Goal: Information Seeking & Learning: Learn about a topic

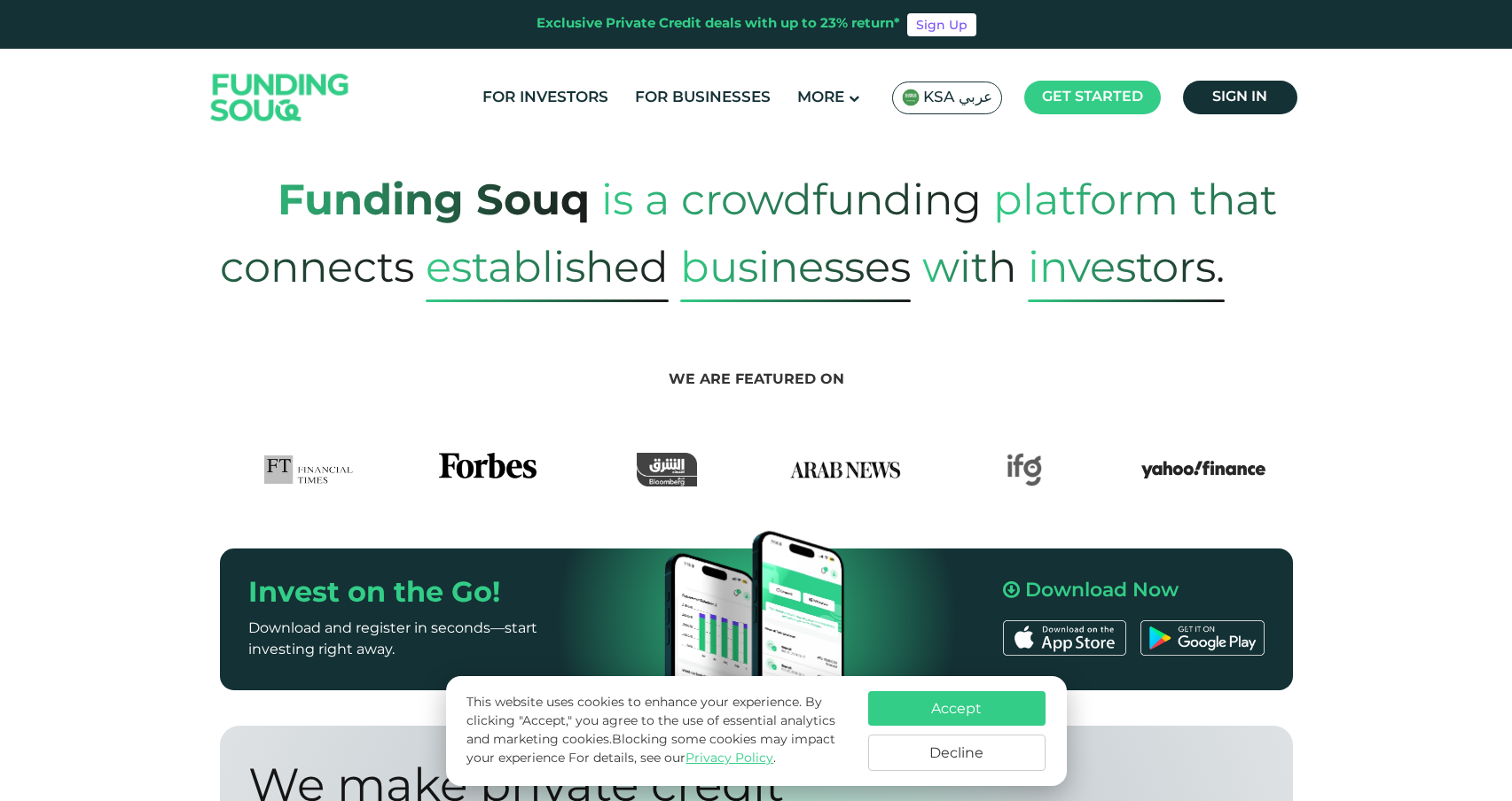
scroll to position [789, 0]
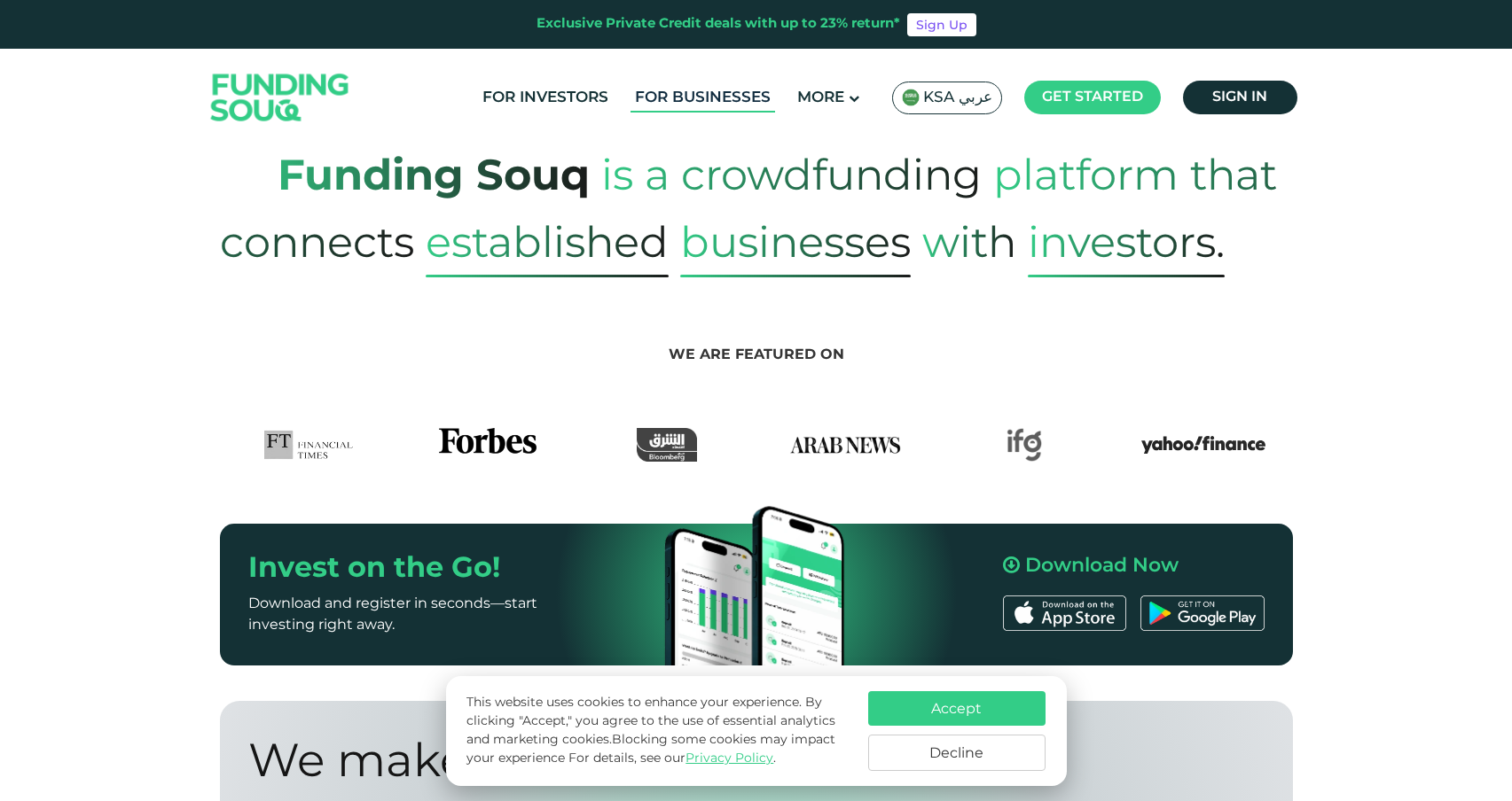
click at [661, 107] on link "For Businesses" at bounding box center [703, 98] width 144 height 29
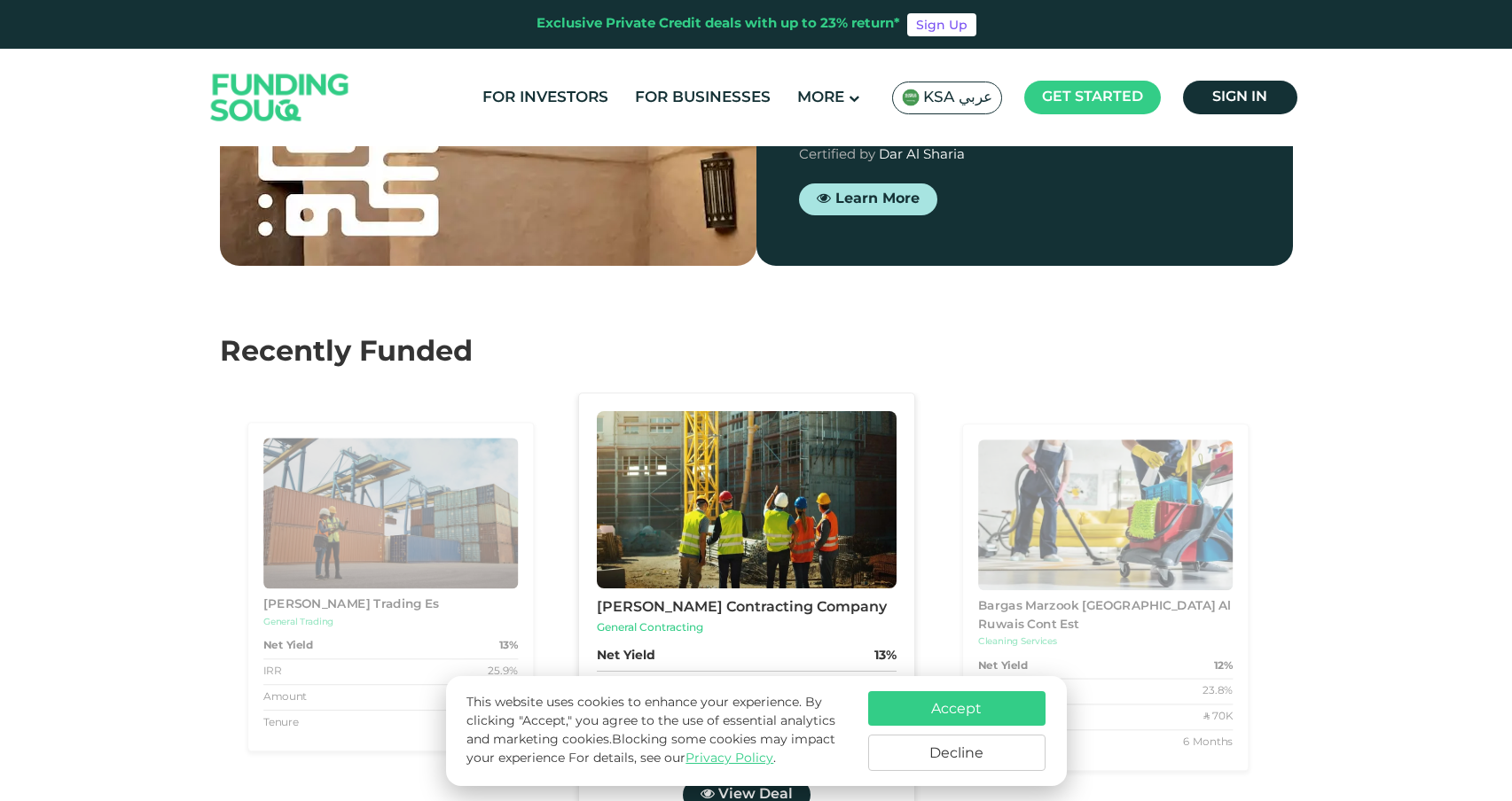
scroll to position [1673, 0]
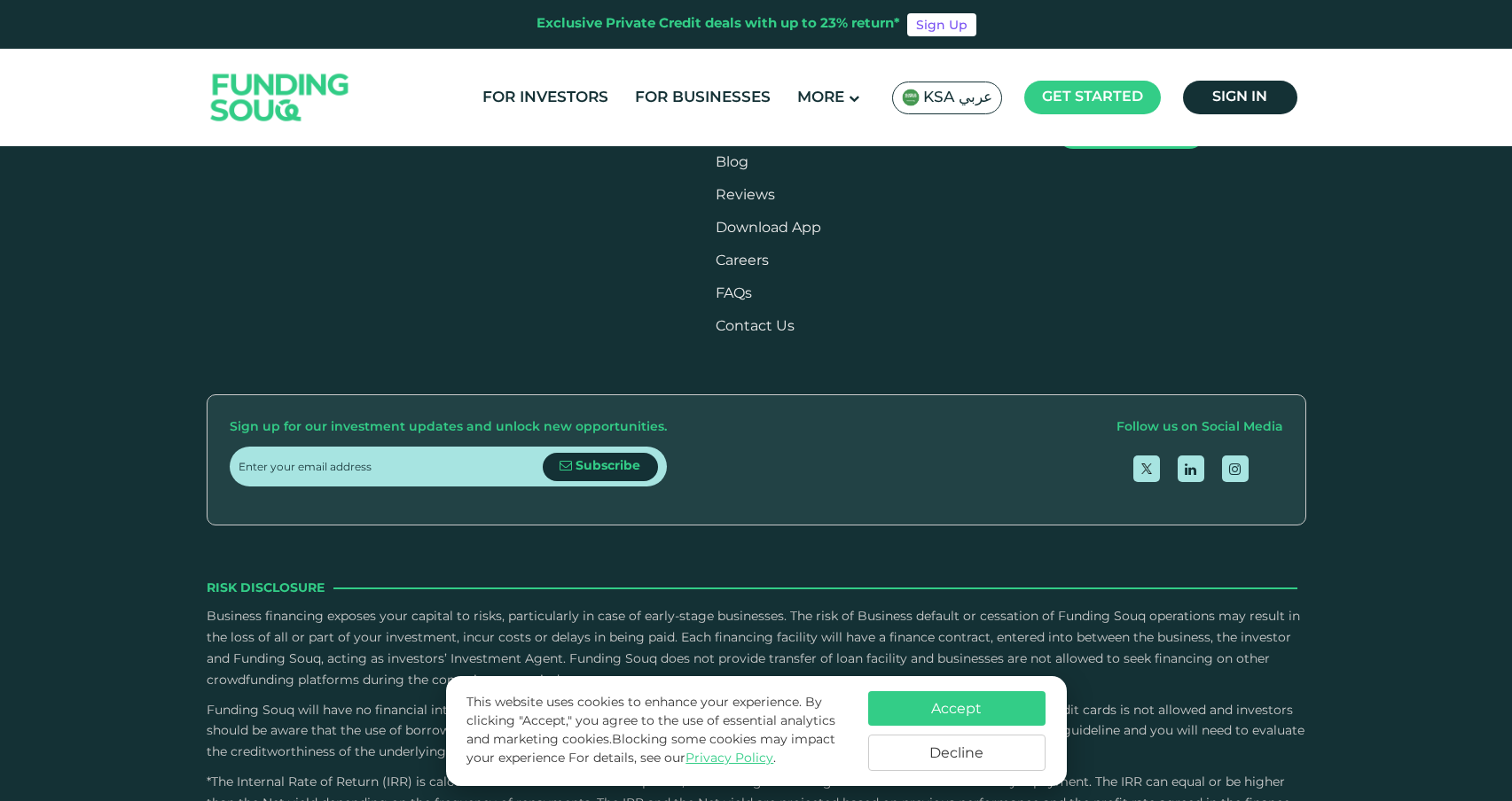
scroll to position [3256, 0]
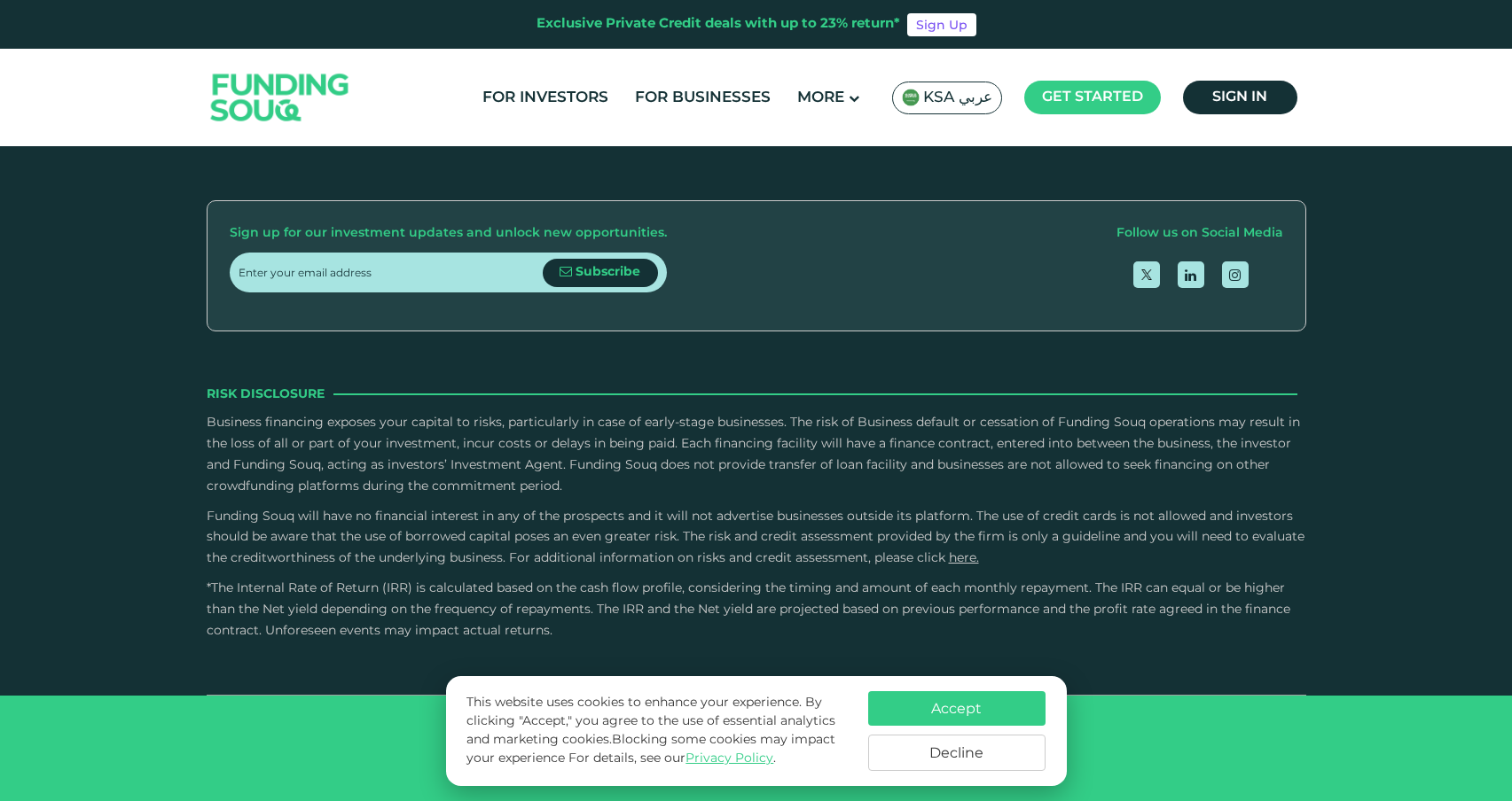
scroll to position [3616, 0]
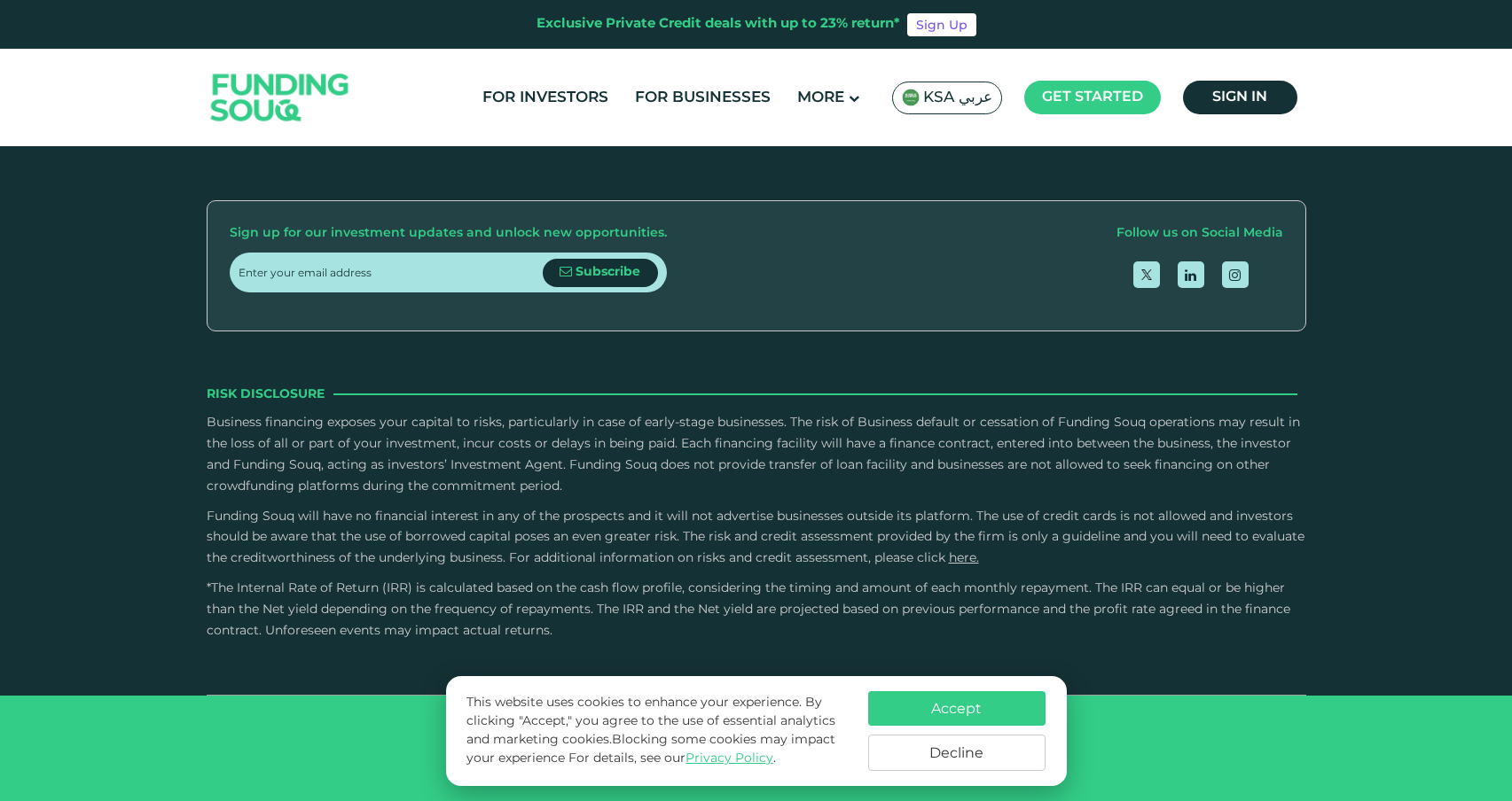
click at [752, 106] on link "FAQs" at bounding box center [733, 100] width 36 height 14
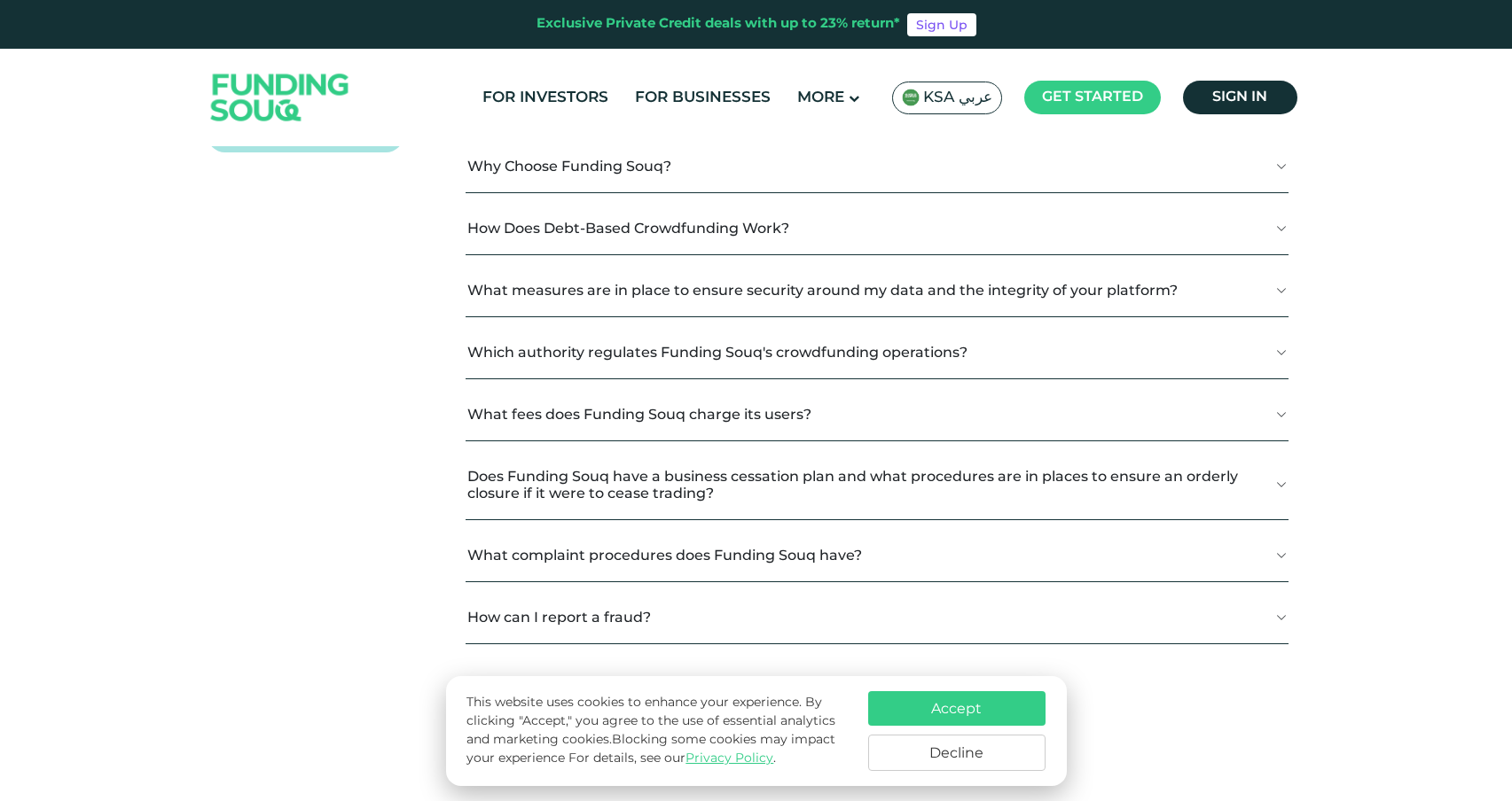
scroll to position [449, 0]
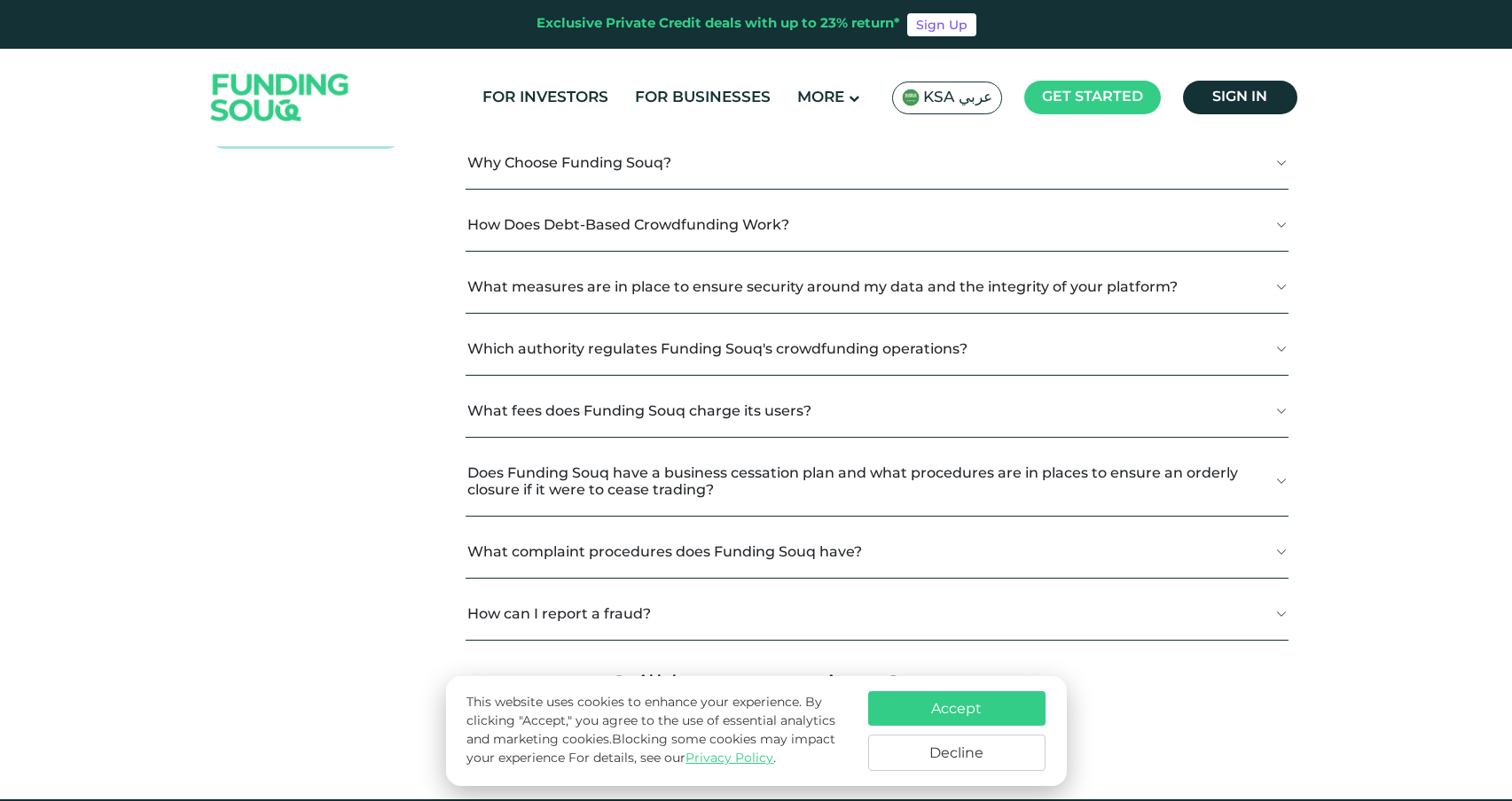
click at [564, 409] on button "What fees does Funding Souq charge its users?" at bounding box center [877, 411] width 823 height 53
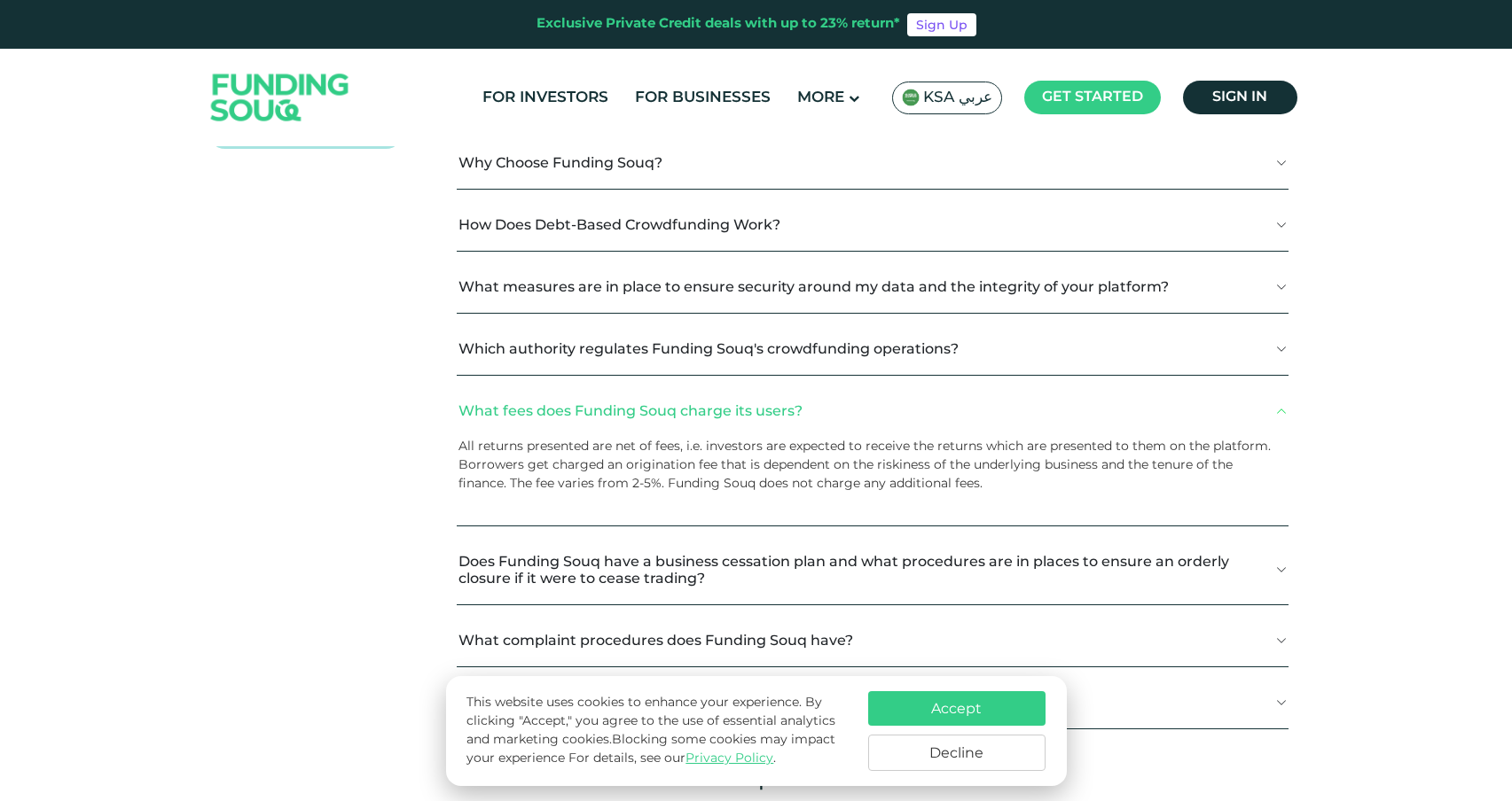
click at [612, 472] on p "Borrowers get charged an origination fee that is dependent on the riskiness of …" at bounding box center [866, 475] width 816 height 37
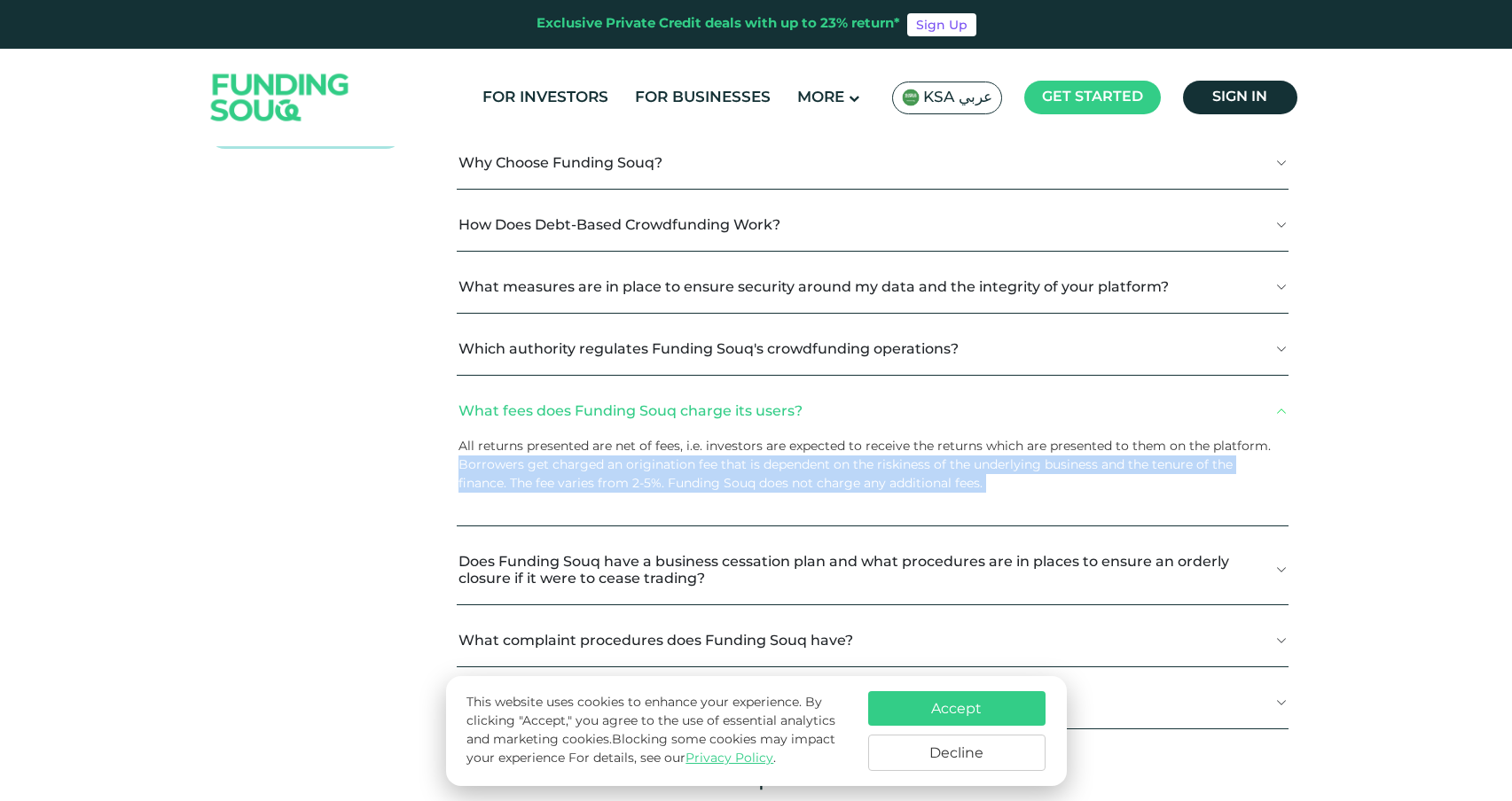
click at [612, 472] on p "Borrowers get charged an origination fee that is dependent on the riskiness of …" at bounding box center [866, 475] width 816 height 37
click at [592, 472] on p "Borrowers get charged an origination fee that is dependent on the riskiness of …" at bounding box center [866, 475] width 816 height 37
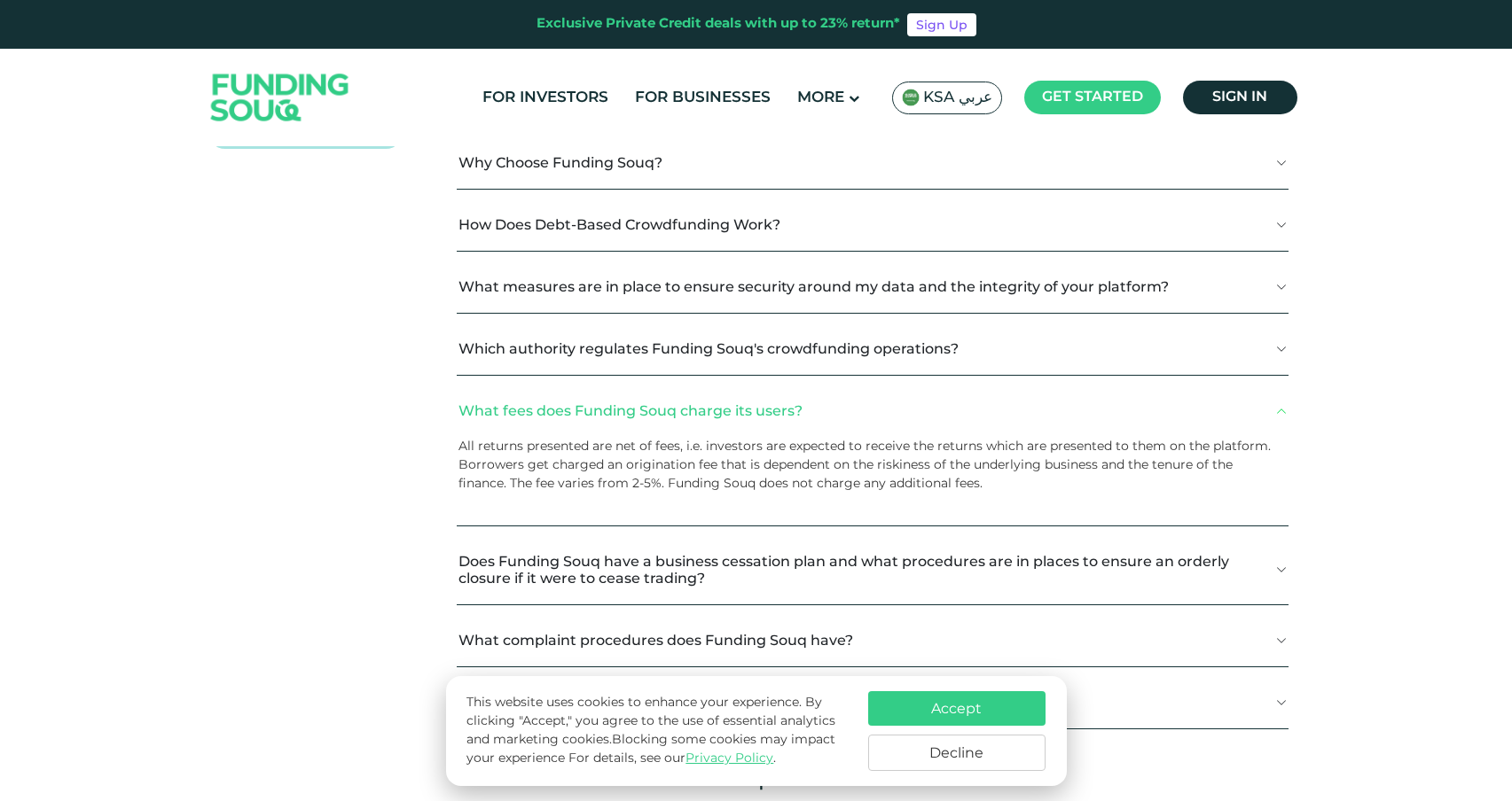
click at [582, 456] on p "All returns presented are net of fees, i.e. investors are expected to receive t…" at bounding box center [866, 445] width 816 height 19
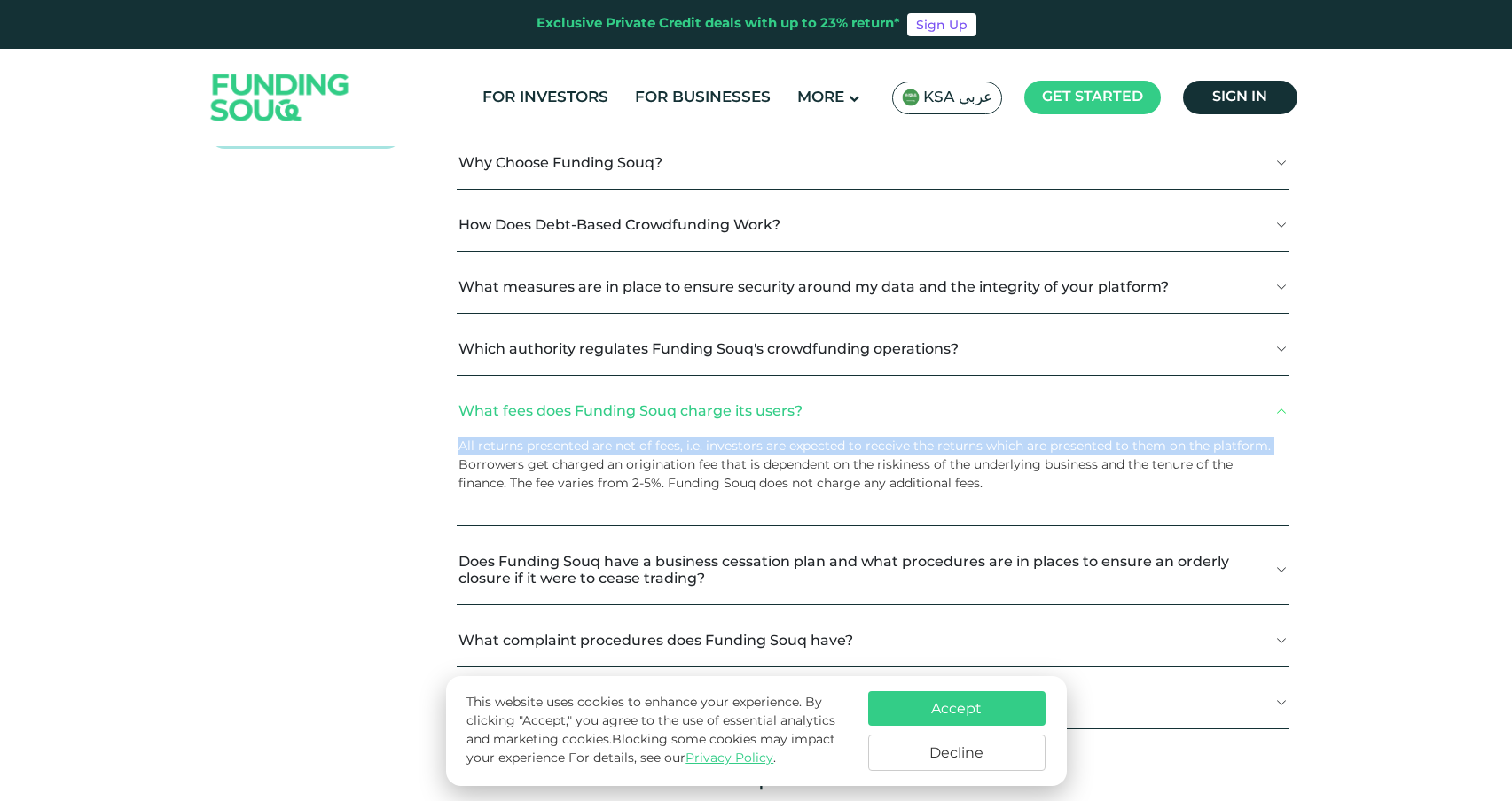
click at [582, 456] on p "All returns presented are net of fees, i.e. investors are expected to receive t…" at bounding box center [866, 445] width 816 height 19
click at [595, 447] on p "All returns presented are net of fees, i.e. investors are expected to receive t…" at bounding box center [866, 445] width 816 height 19
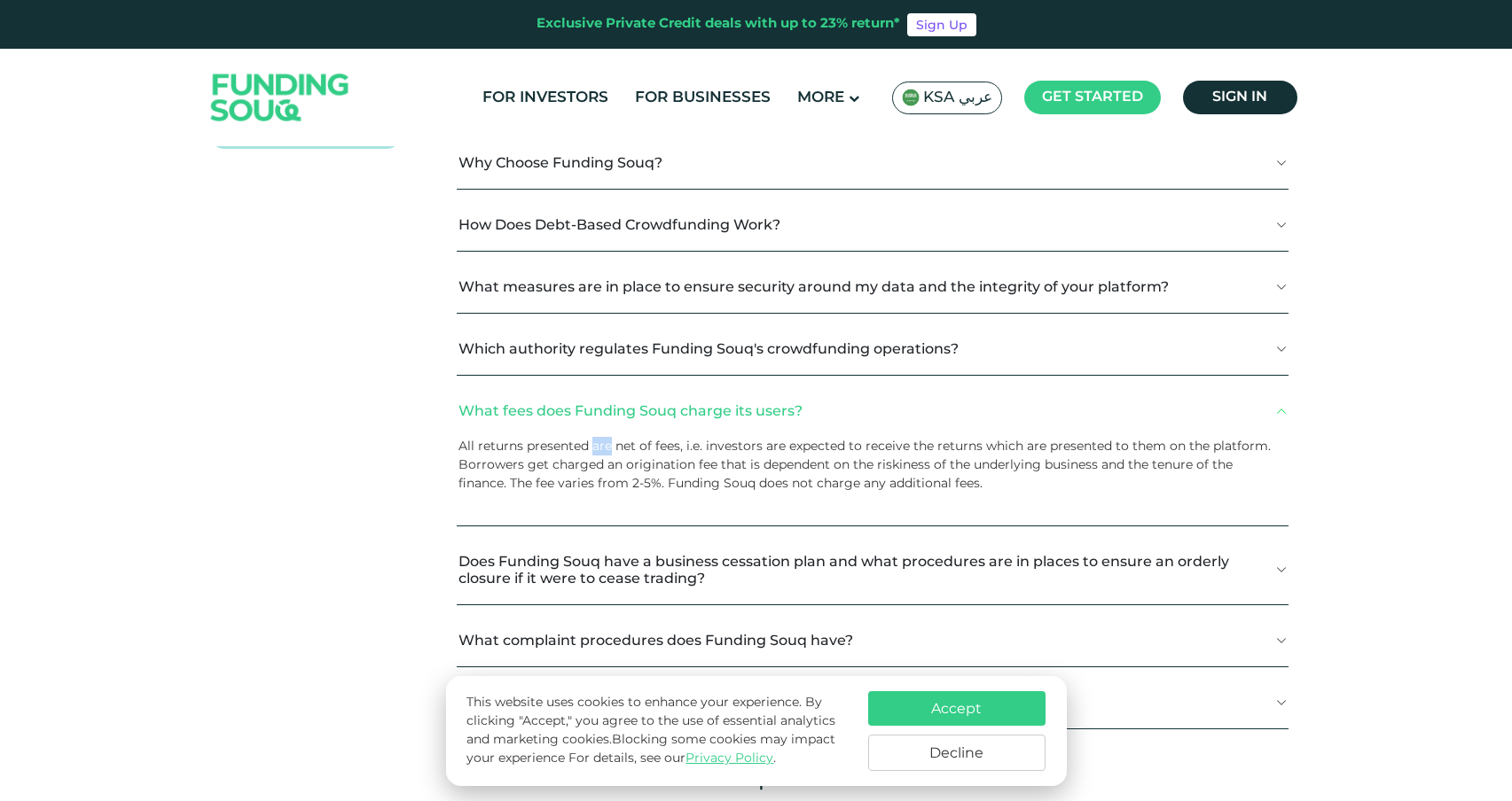
click at [595, 447] on p "All returns presented are net of fees, i.e. investors are expected to receive t…" at bounding box center [866, 445] width 816 height 19
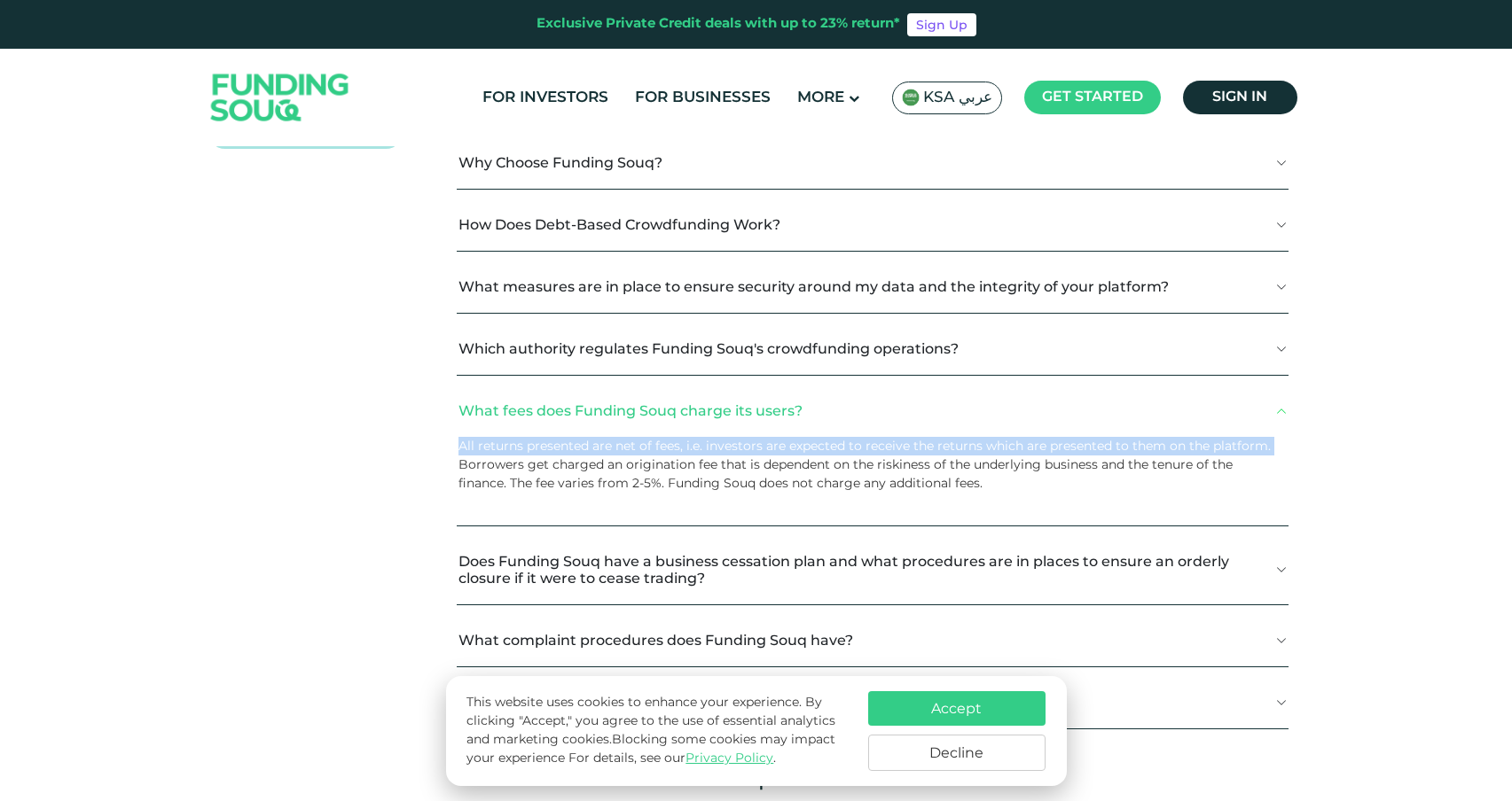
click at [595, 447] on p "All returns presented are net of fees, i.e. investors are expected to receive t…" at bounding box center [866, 445] width 816 height 19
click at [565, 447] on p "All returns presented are net of fees, i.e. investors are expected to receive t…" at bounding box center [866, 445] width 816 height 19
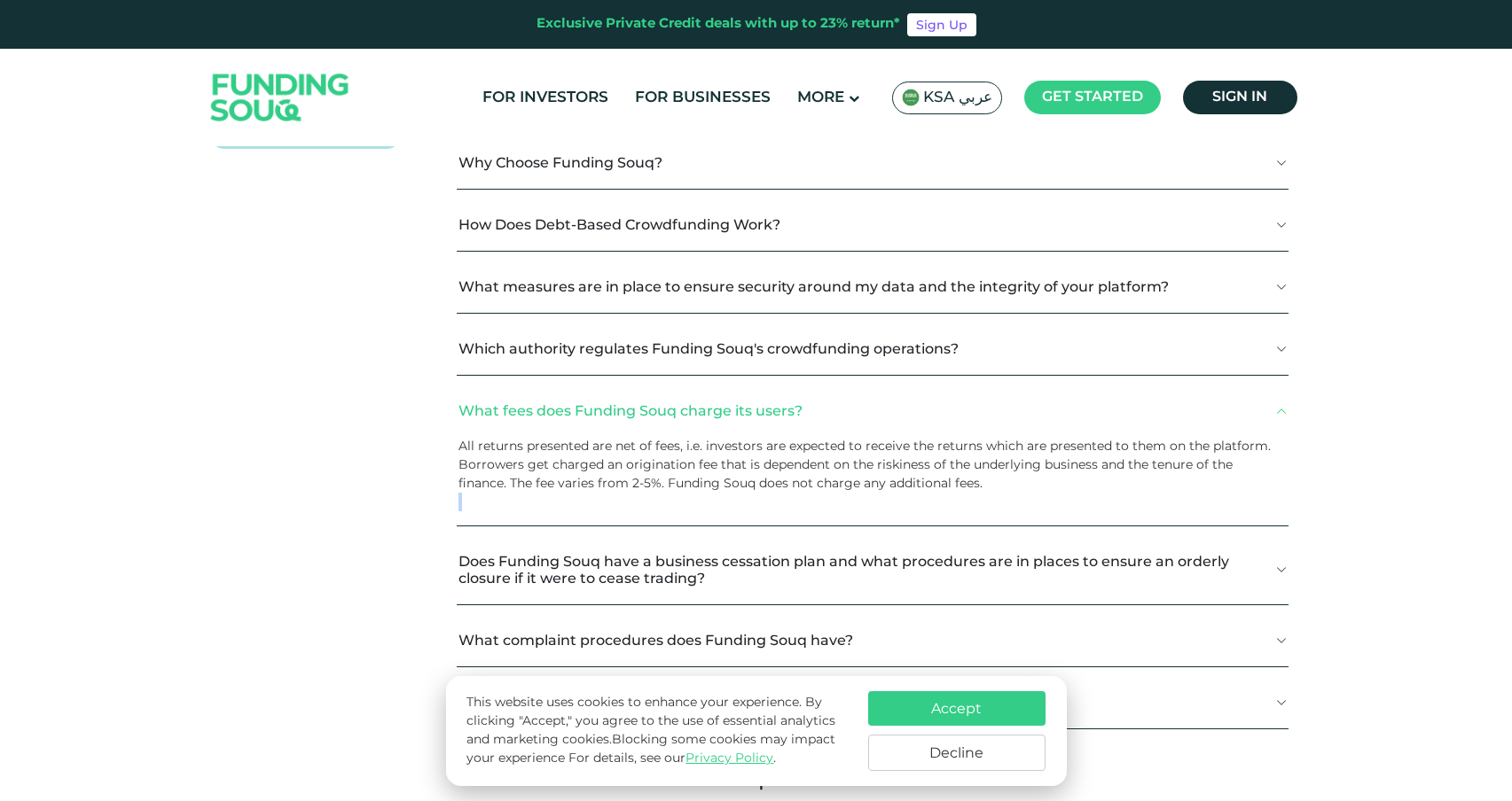
drag, startPoint x: 992, startPoint y: 489, endPoint x: 541, endPoint y: 496, distance: 451.1
click at [541, 496] on div "All returns presented are net of fees, i.e. investors are expected to receive t…" at bounding box center [872, 480] width 832 height 89
click at [541, 496] on p at bounding box center [866, 502] width 816 height 19
drag, startPoint x: 514, startPoint y: 485, endPoint x: 996, endPoint y: 478, distance: 482.1
click at [997, 477] on p "Borrowers get charged an origination fee that is dependent on the riskiness of …" at bounding box center [866, 475] width 816 height 37
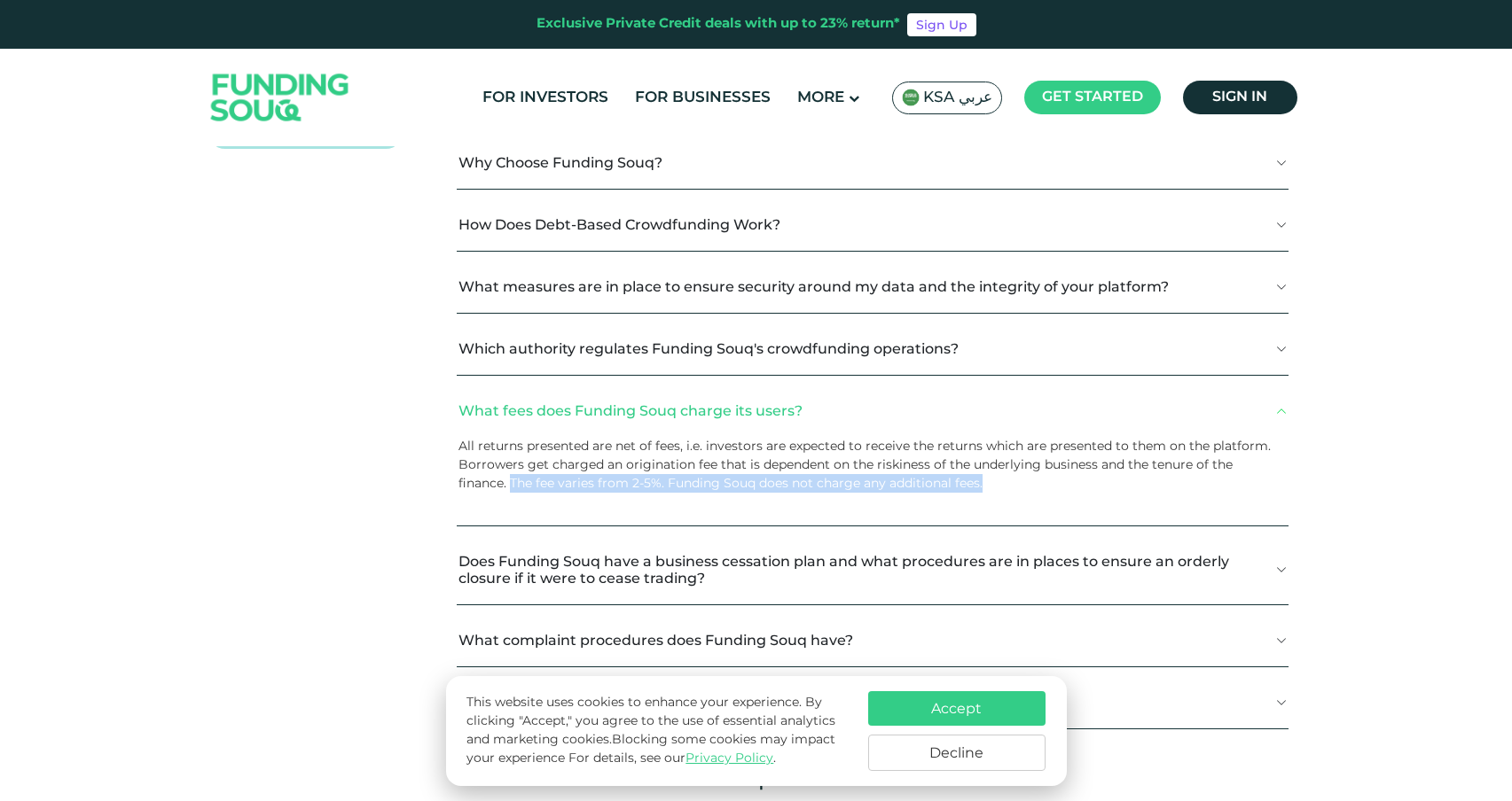
click at [996, 478] on p "Borrowers get charged an origination fee that is dependent on the riskiness of …" at bounding box center [866, 475] width 816 height 37
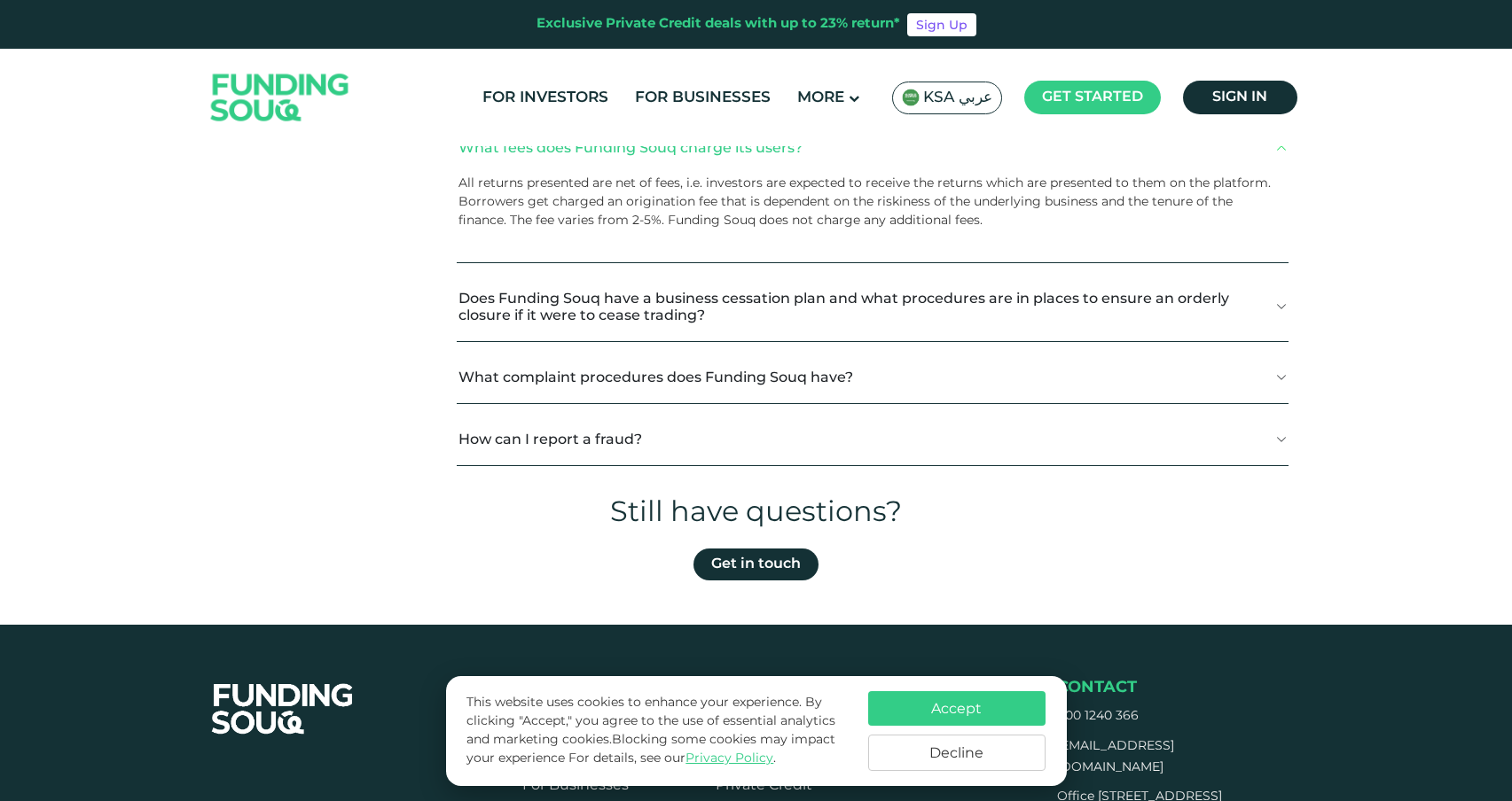
scroll to position [772, 0]
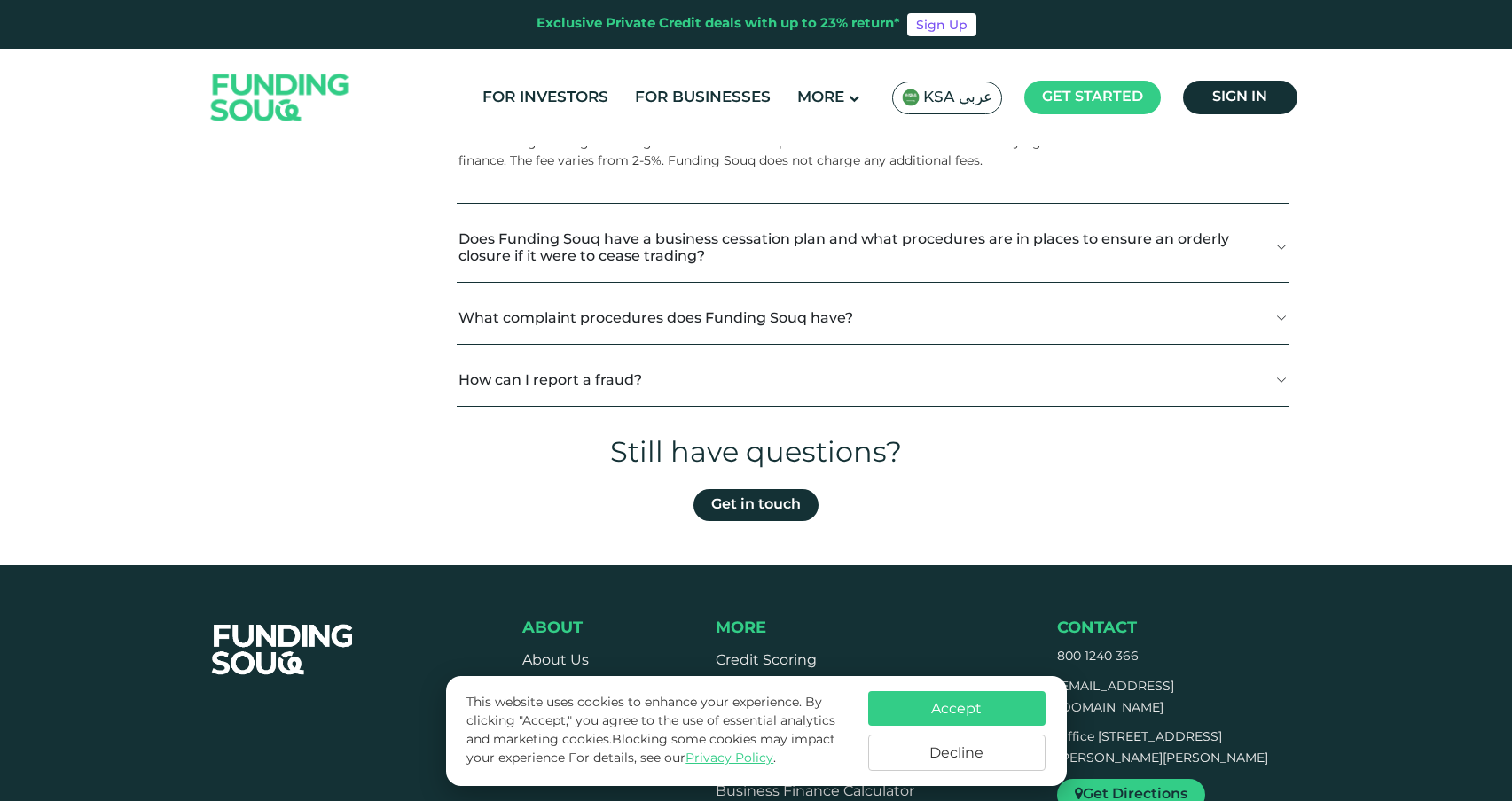
click at [705, 382] on button "How can I report a fraud?" at bounding box center [872, 380] width 832 height 53
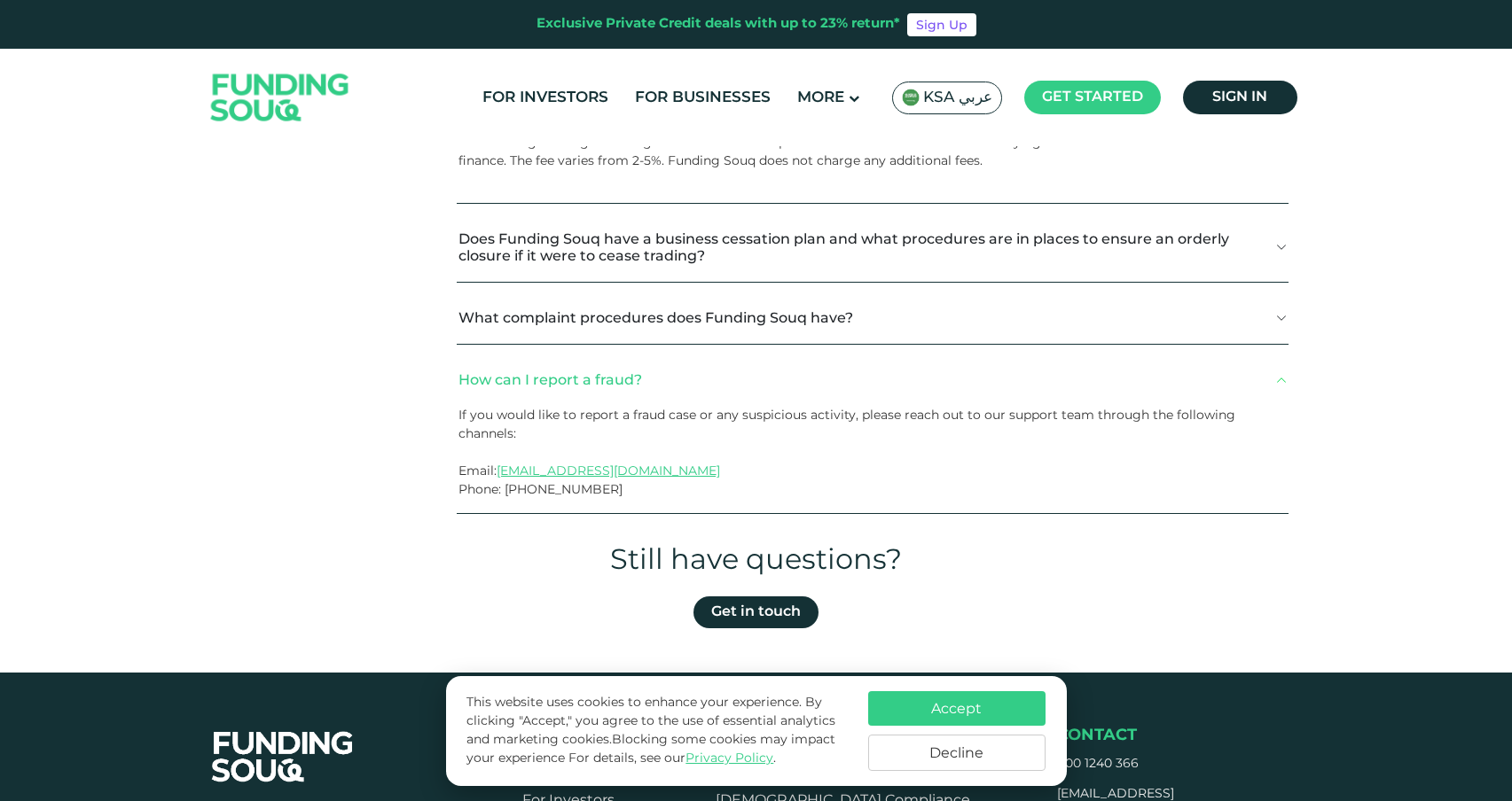
click at [681, 393] on button "How can I report a fraud?" at bounding box center [872, 380] width 832 height 53
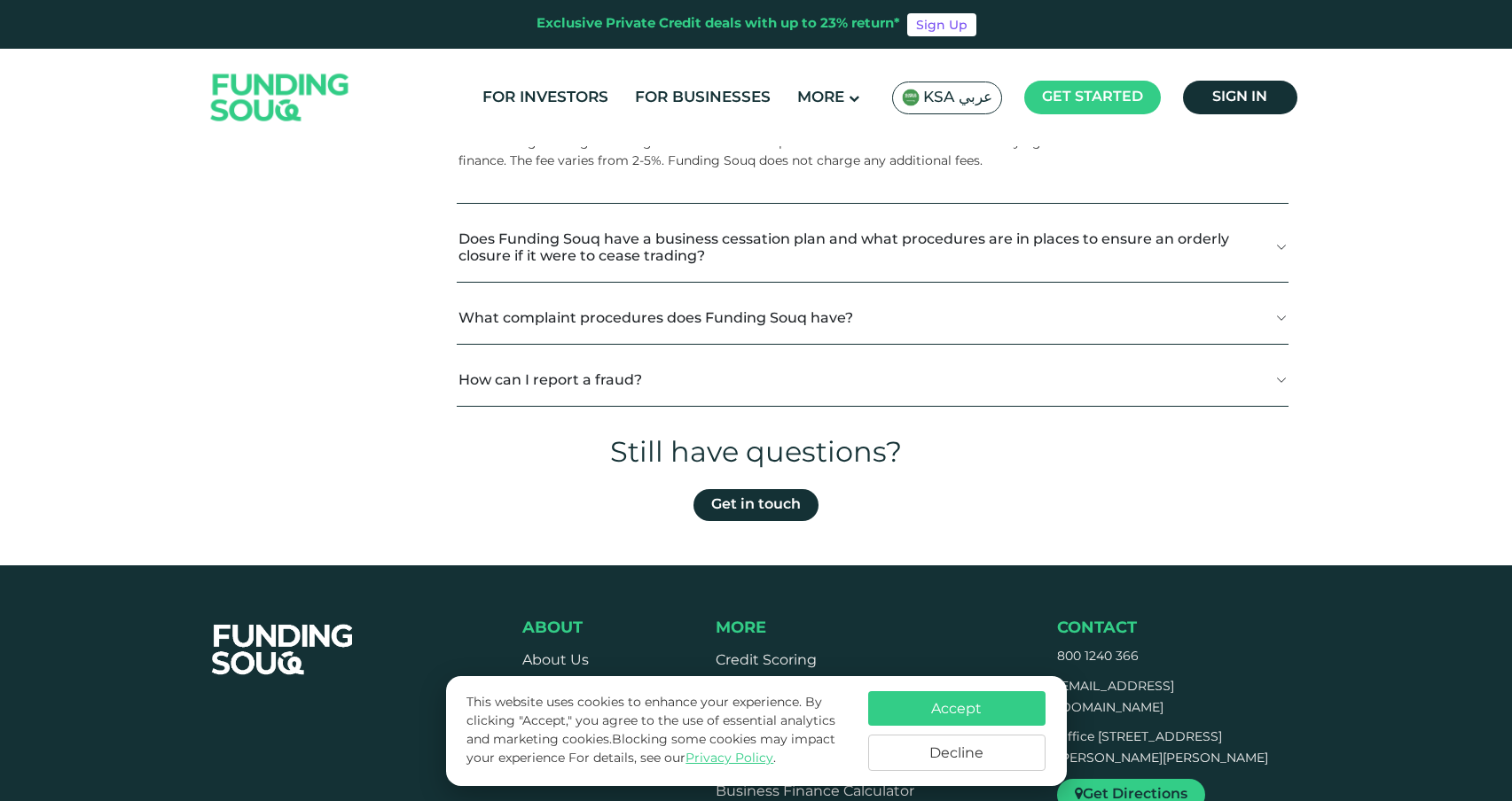
click at [721, 352] on div "What is Funding Souq? Funding Souq is a crowdfunding platform that connects est…" at bounding box center [872, 48] width 832 height 718
click at [724, 333] on button "What complaint procedures does Funding Souq have?" at bounding box center [872, 318] width 832 height 53
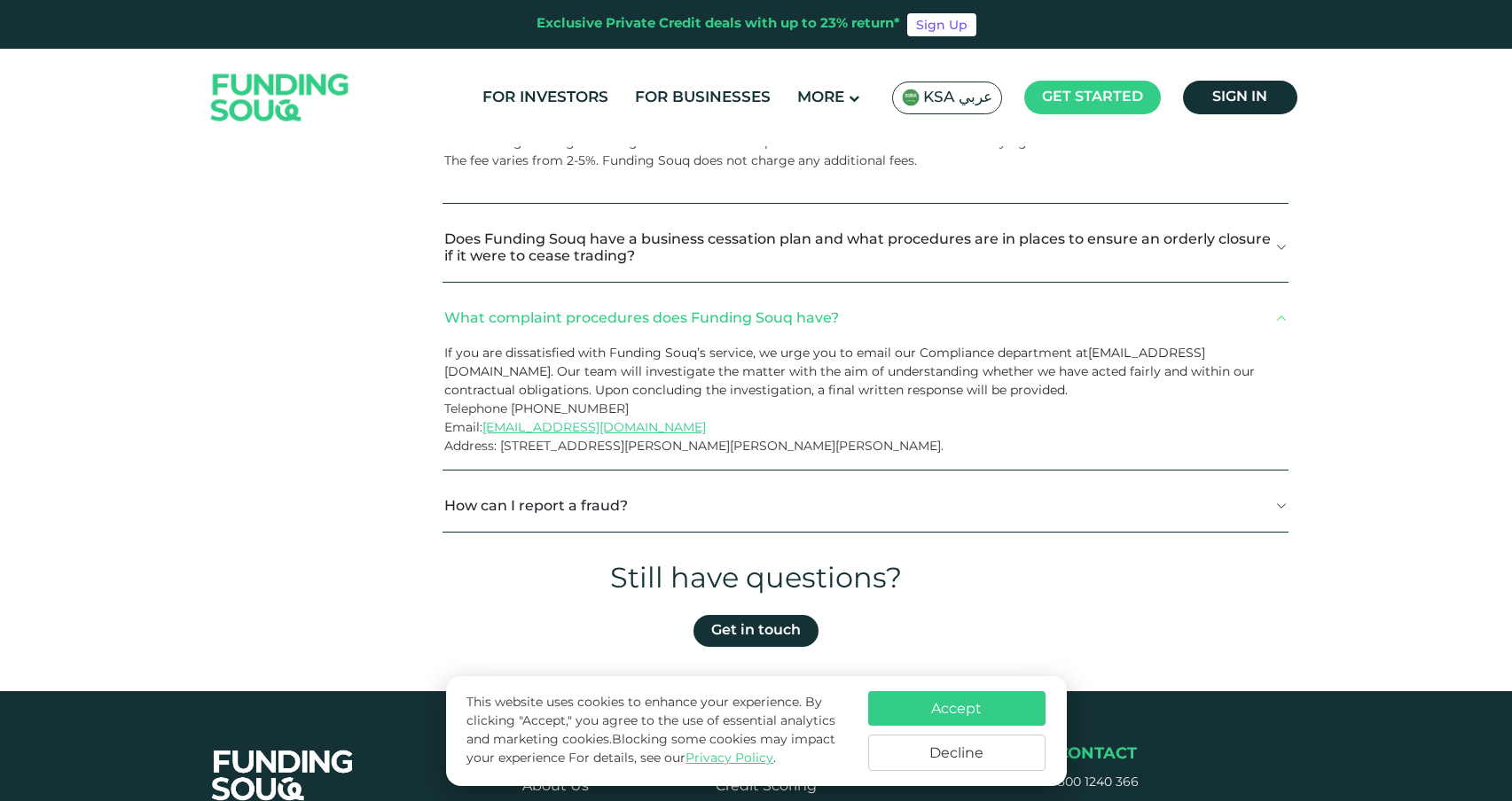
click at [693, 332] on button "What complaint procedures does Funding Souq have?" at bounding box center [865, 318] width 845 height 53
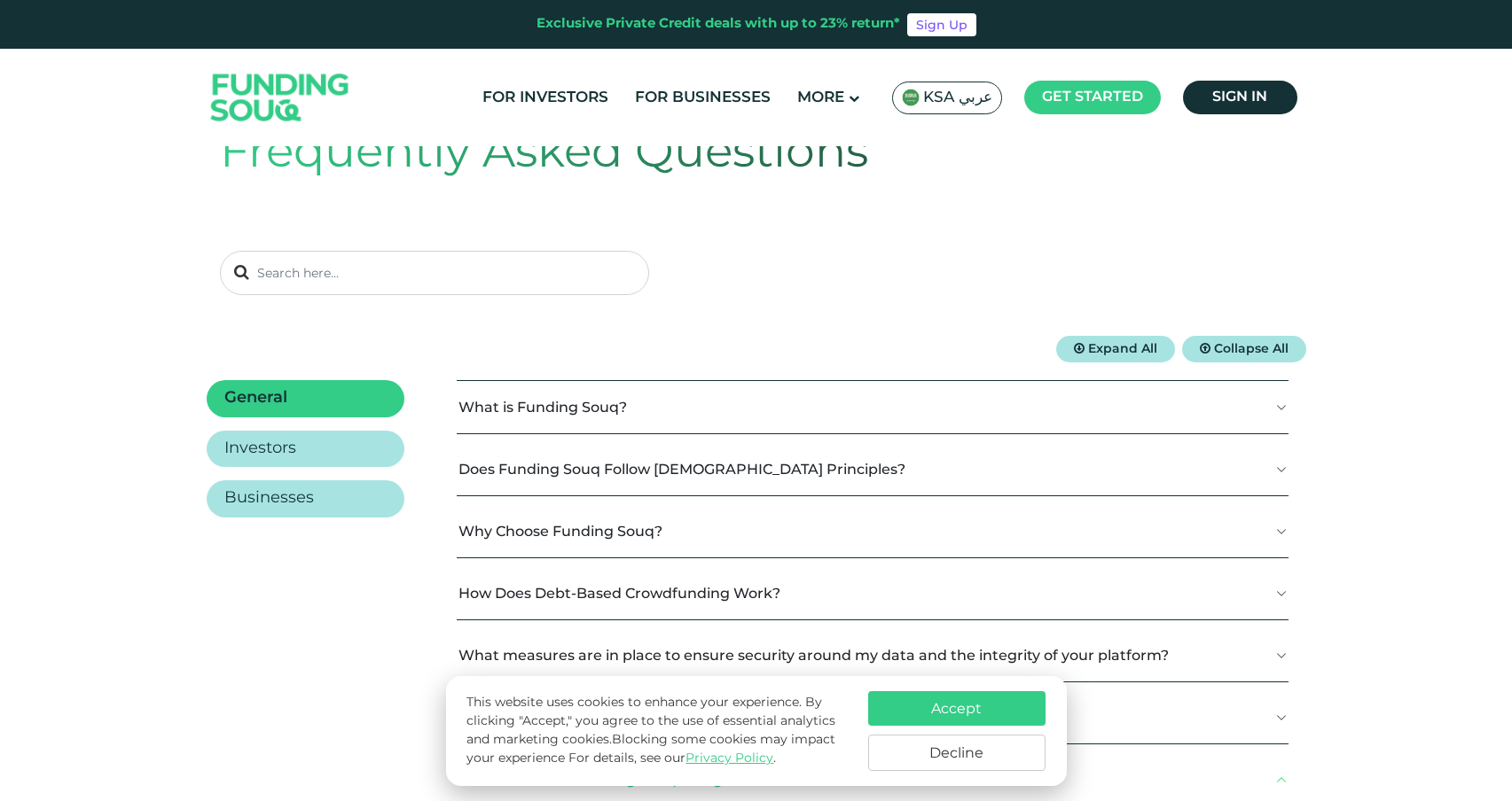
scroll to position [0, 0]
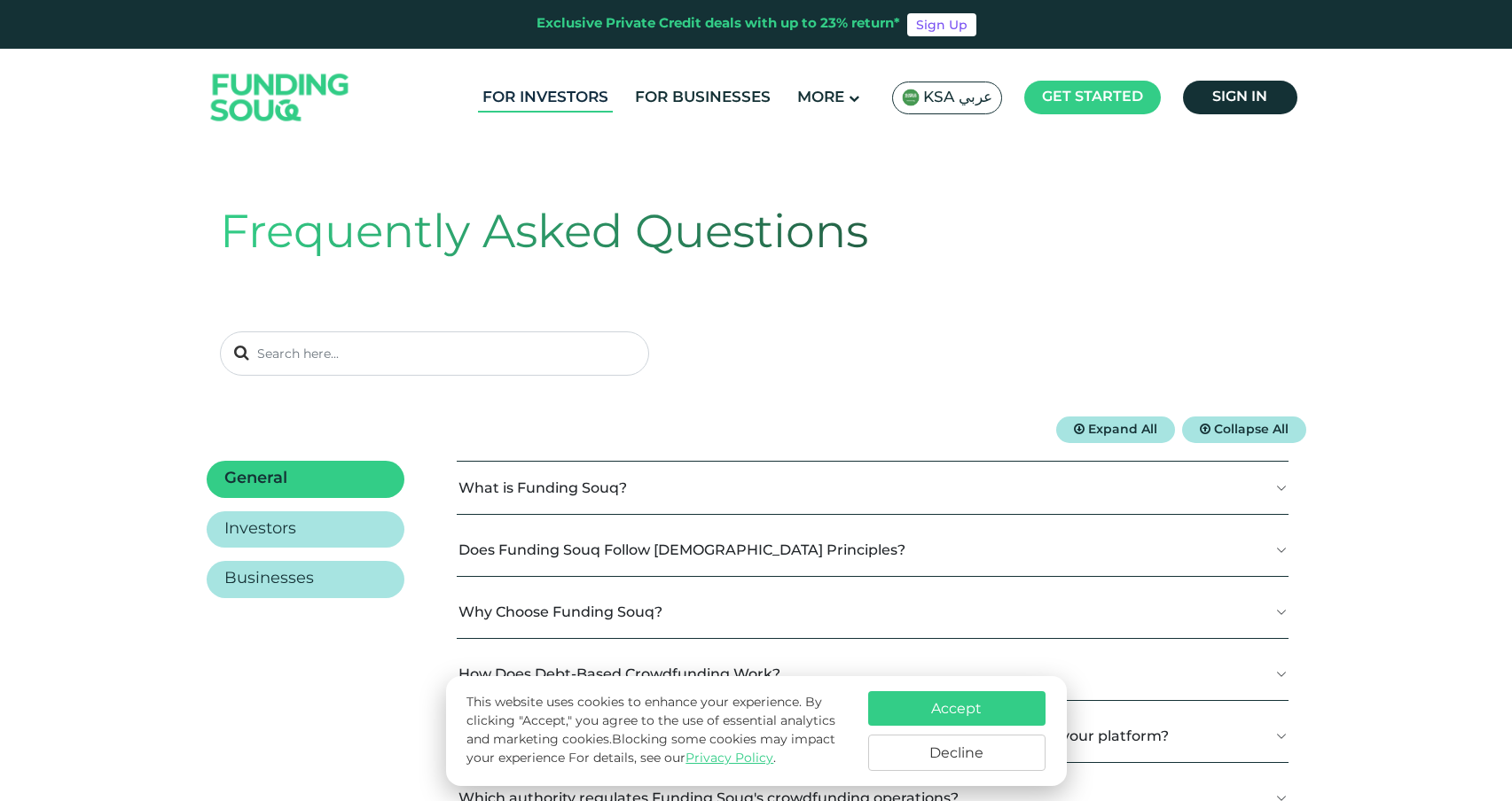
click at [532, 104] on link "For Investors" at bounding box center [545, 98] width 135 height 29
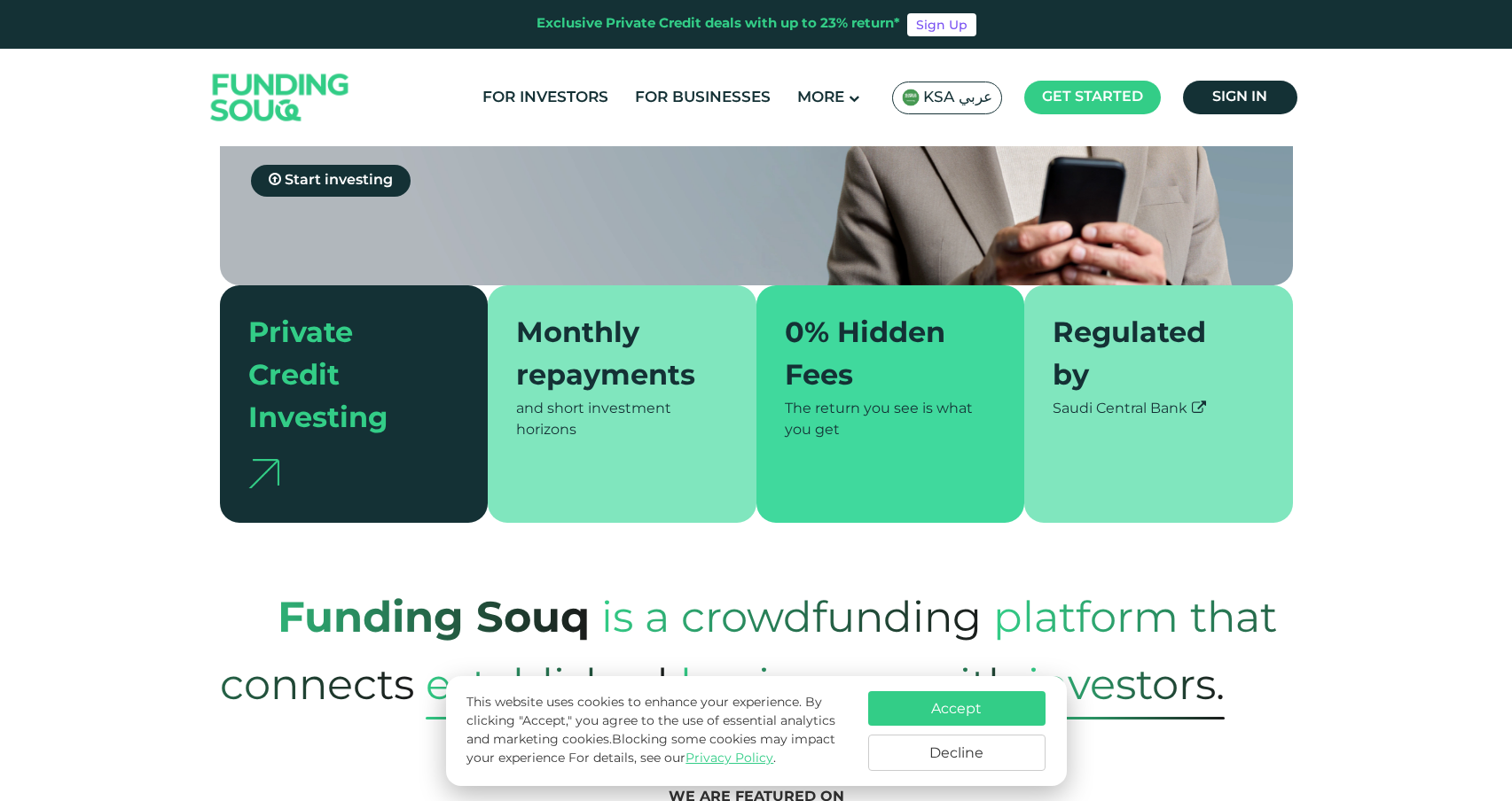
scroll to position [383, 0]
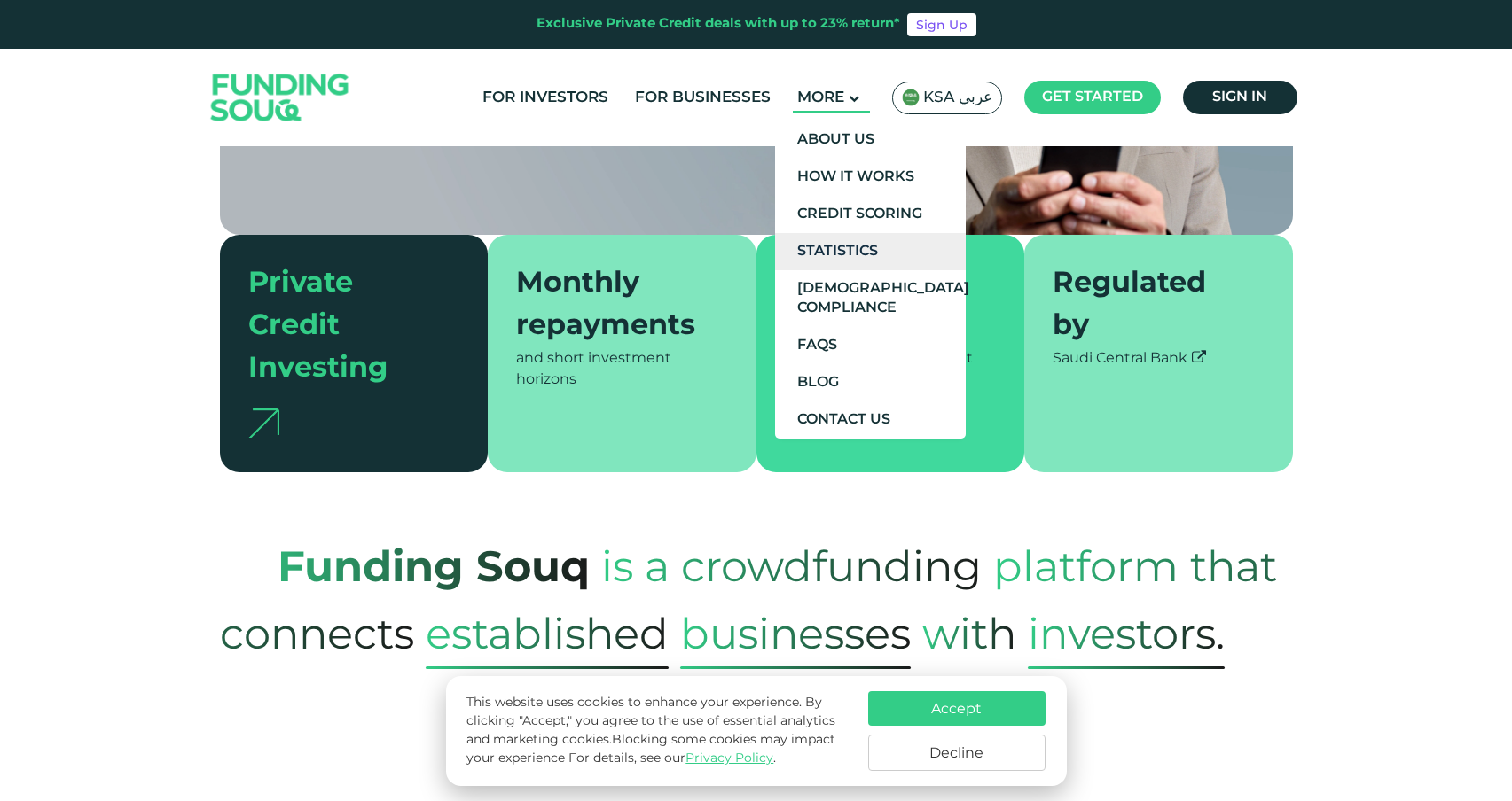
click at [836, 251] on link "Statistics" at bounding box center [871, 251] width 191 height 37
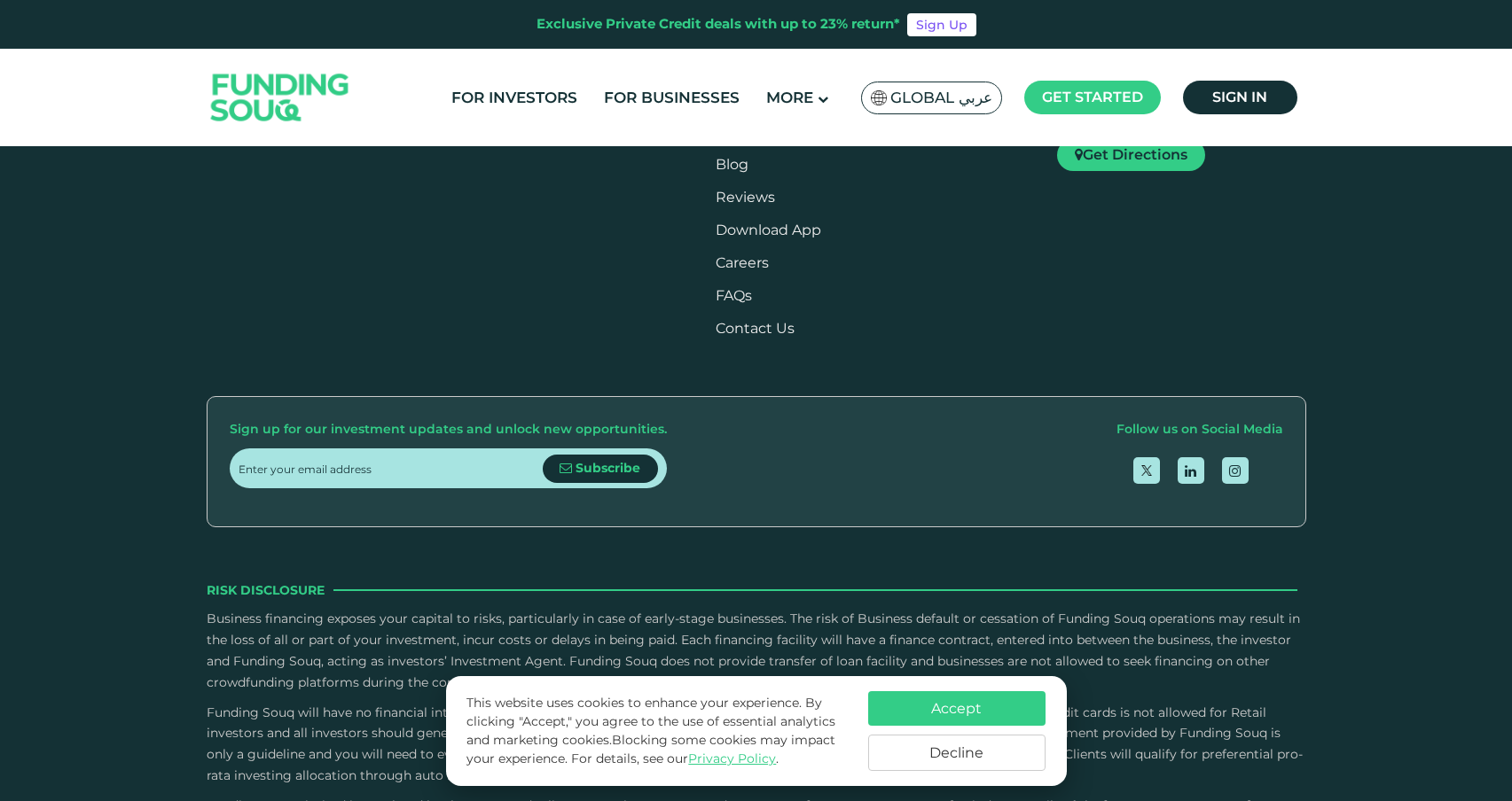
type tc-range-slider "4"
